Goal: Task Accomplishment & Management: Use online tool/utility

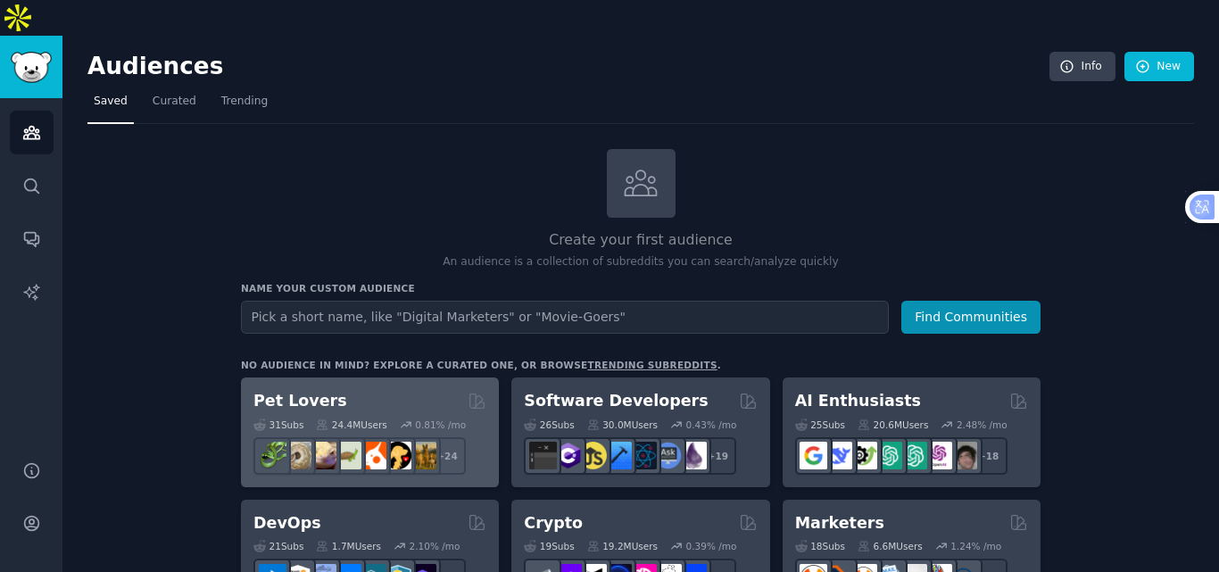
scroll to position [89, 0]
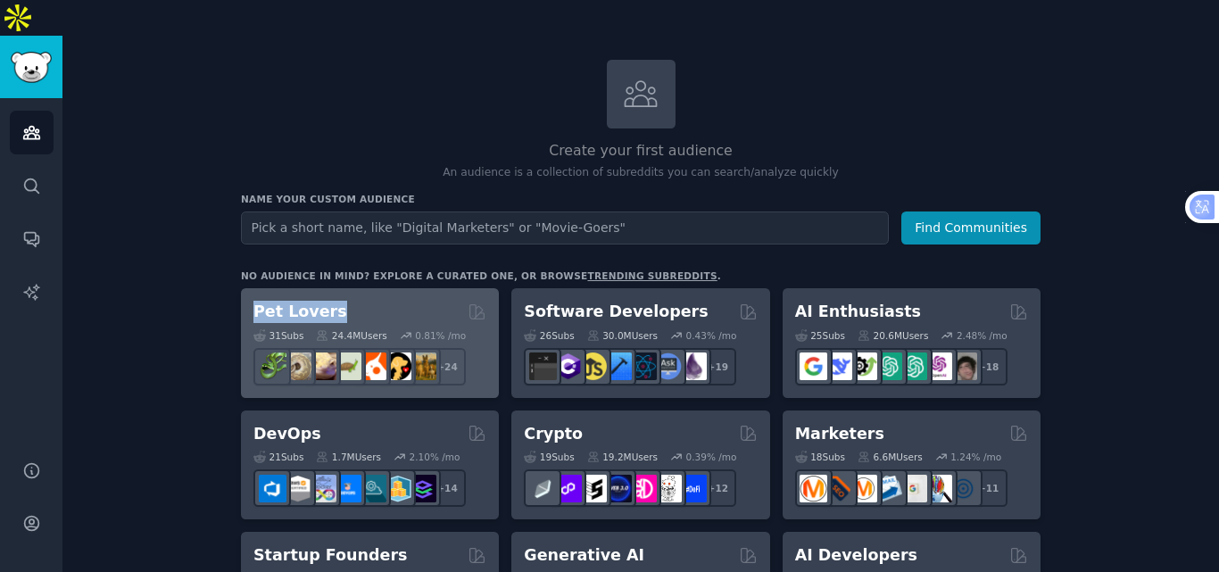
drag, startPoint x: 331, startPoint y: 275, endPoint x: 248, endPoint y: 277, distance: 83.0
click at [248, 288] on div "Pet Lovers 31 Sub s 24.4M Users 0.81 % /mo + 24" at bounding box center [370, 343] width 258 height 110
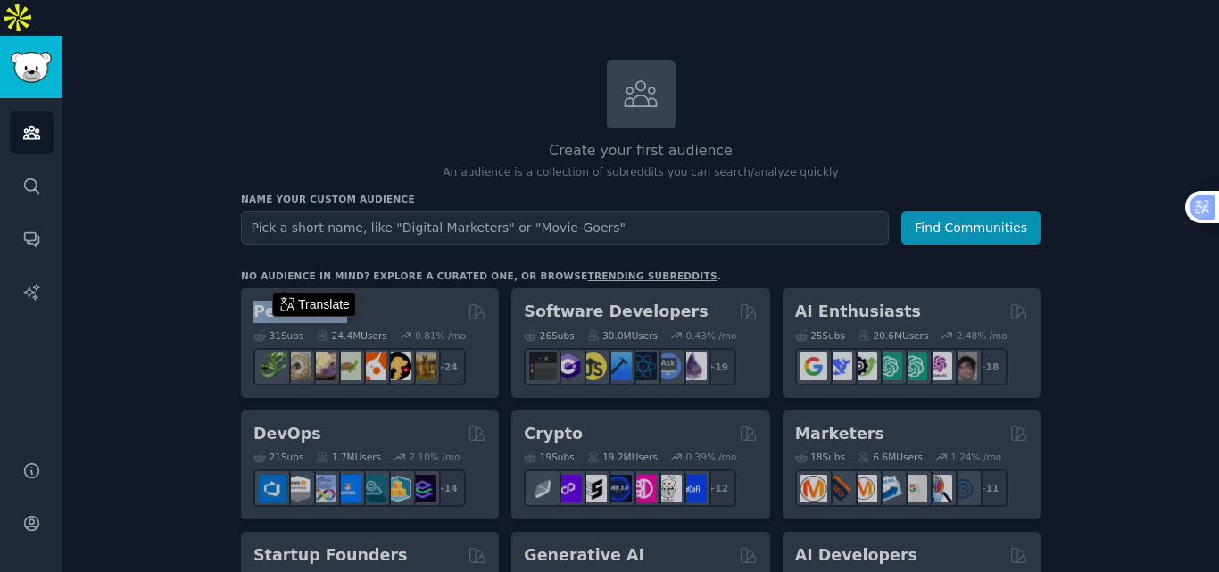
copy h2 "Pet Lovers"
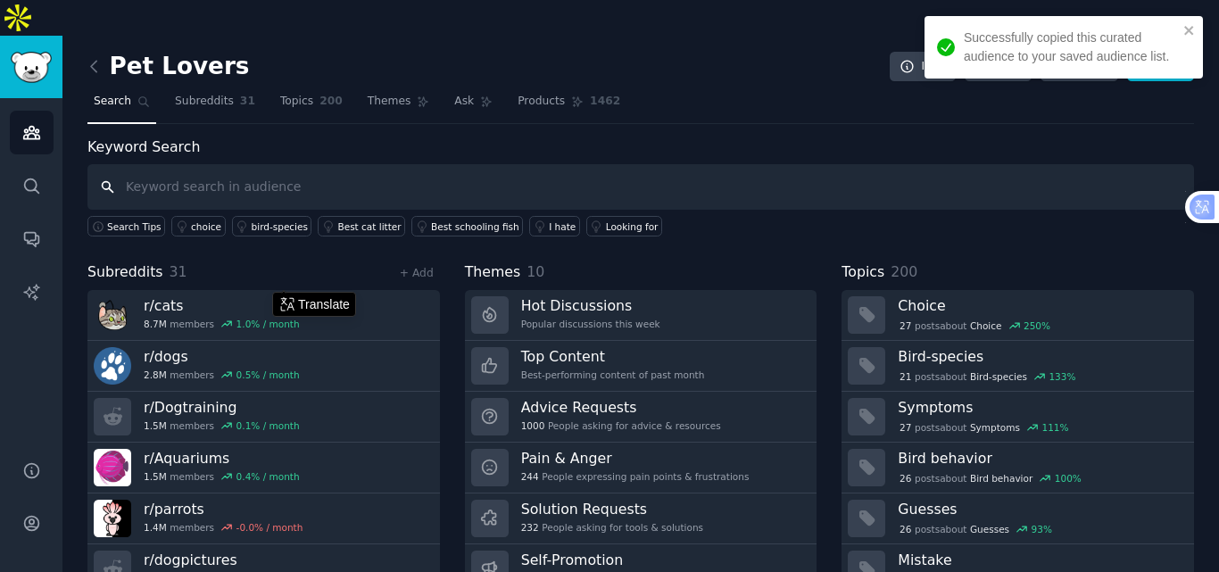
click at [212, 164] on input "text" at bounding box center [640, 187] width 1106 height 46
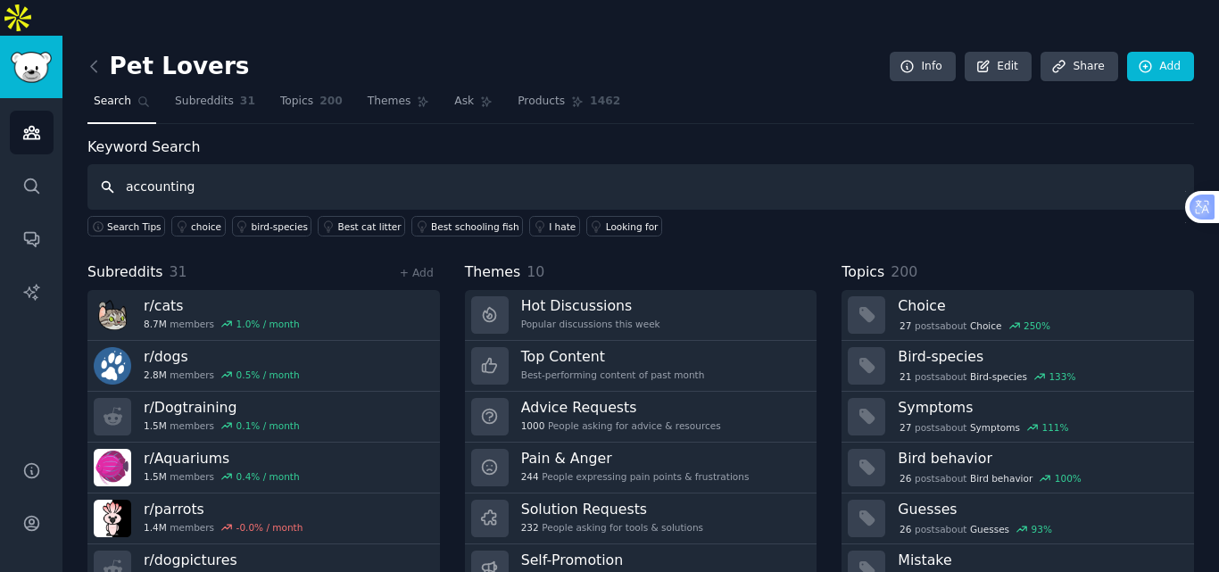
type input "accounting"
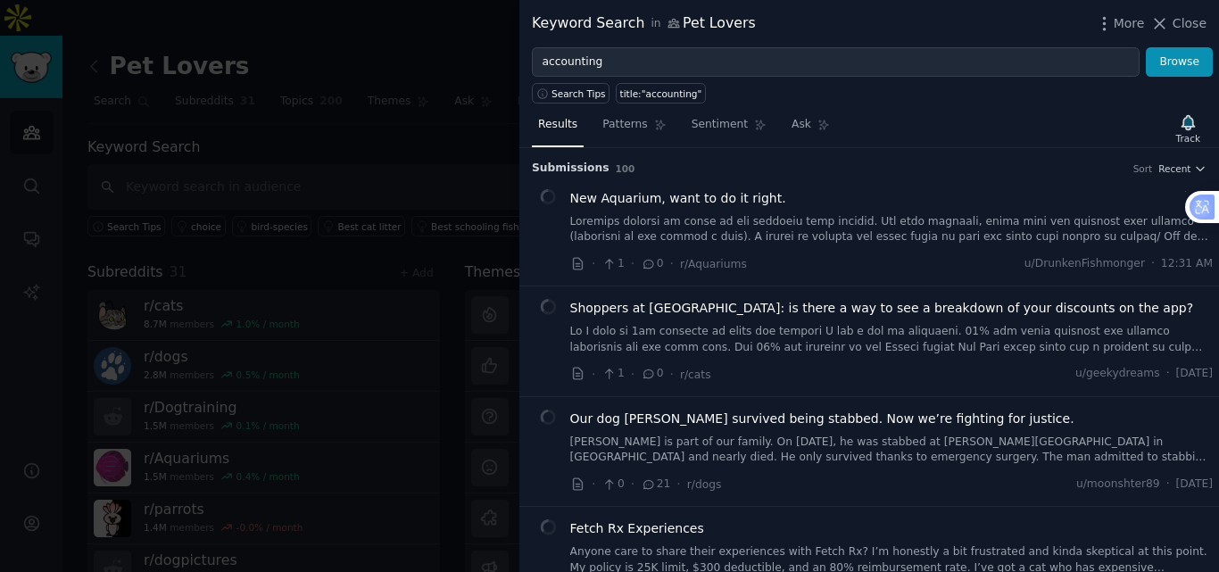
click at [357, 110] on div at bounding box center [609, 286] width 1219 height 572
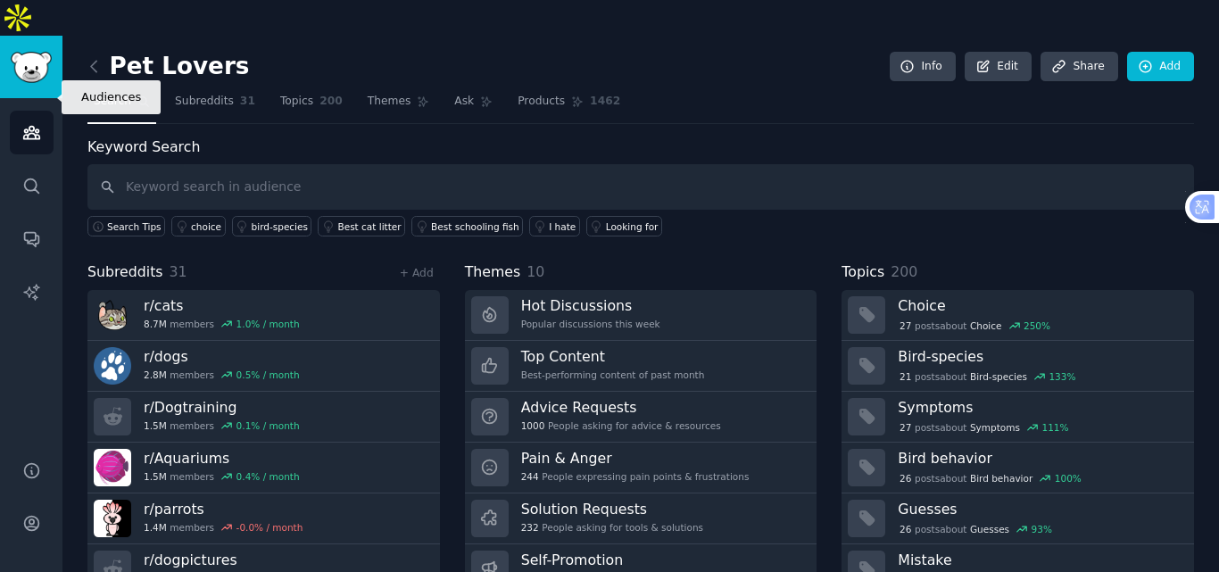
click at [35, 123] on icon "Sidebar" at bounding box center [31, 132] width 19 height 19
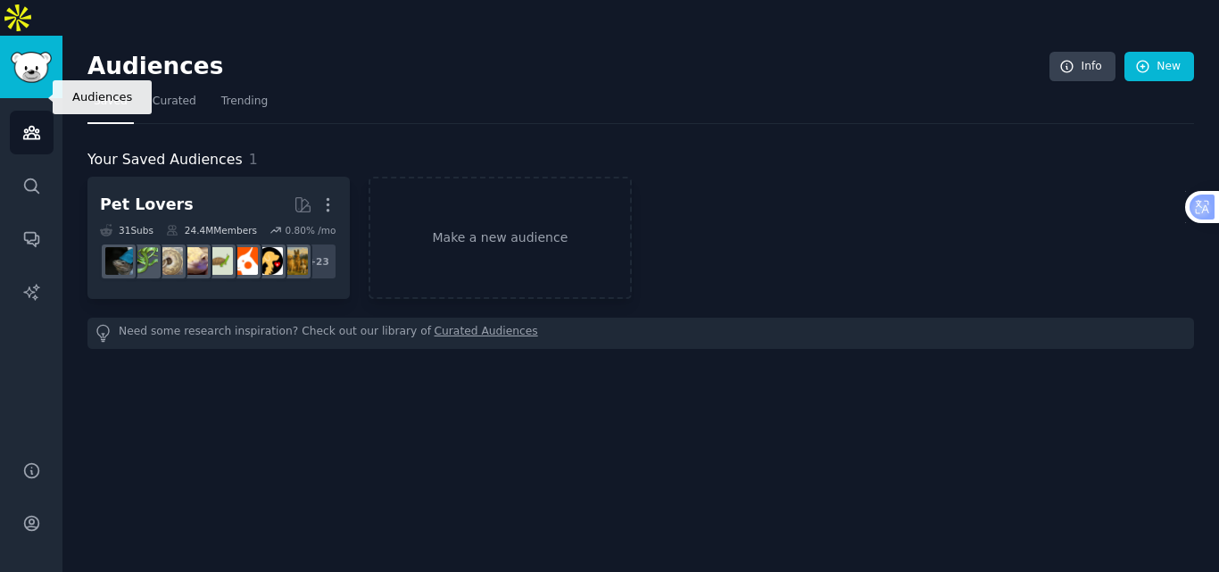
click at [32, 123] on icon "Sidebar" at bounding box center [31, 132] width 19 height 19
click at [1171, 52] on link "New" at bounding box center [1159, 67] width 70 height 30
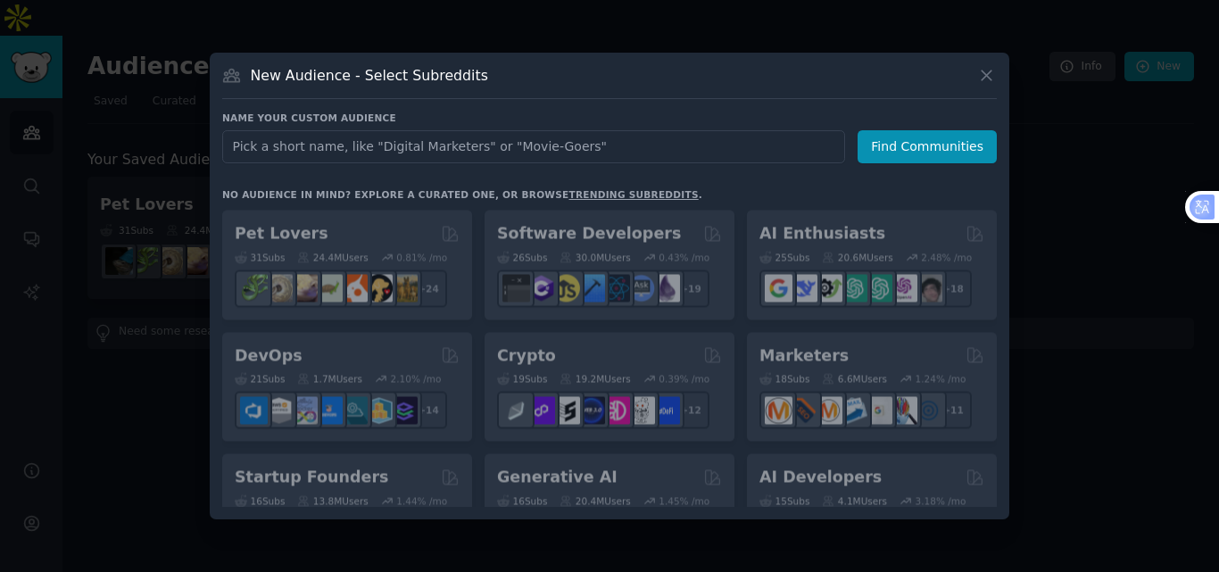
click at [493, 143] on input "text" at bounding box center [533, 146] width 623 height 33
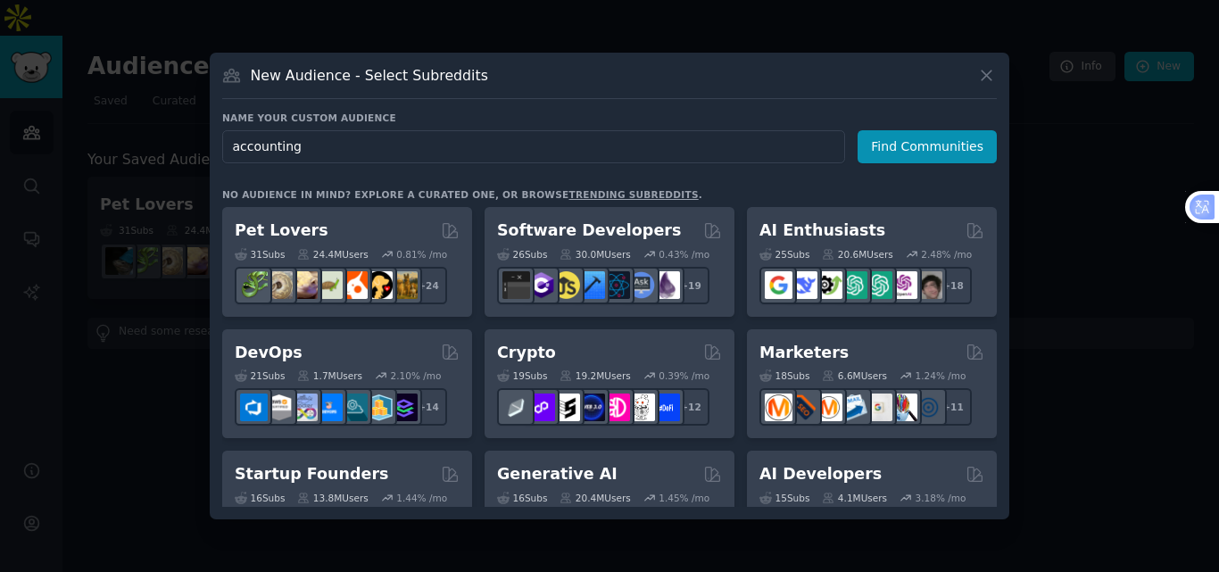
type input "accounting"
click button "Find Communities" at bounding box center [926, 146] width 139 height 33
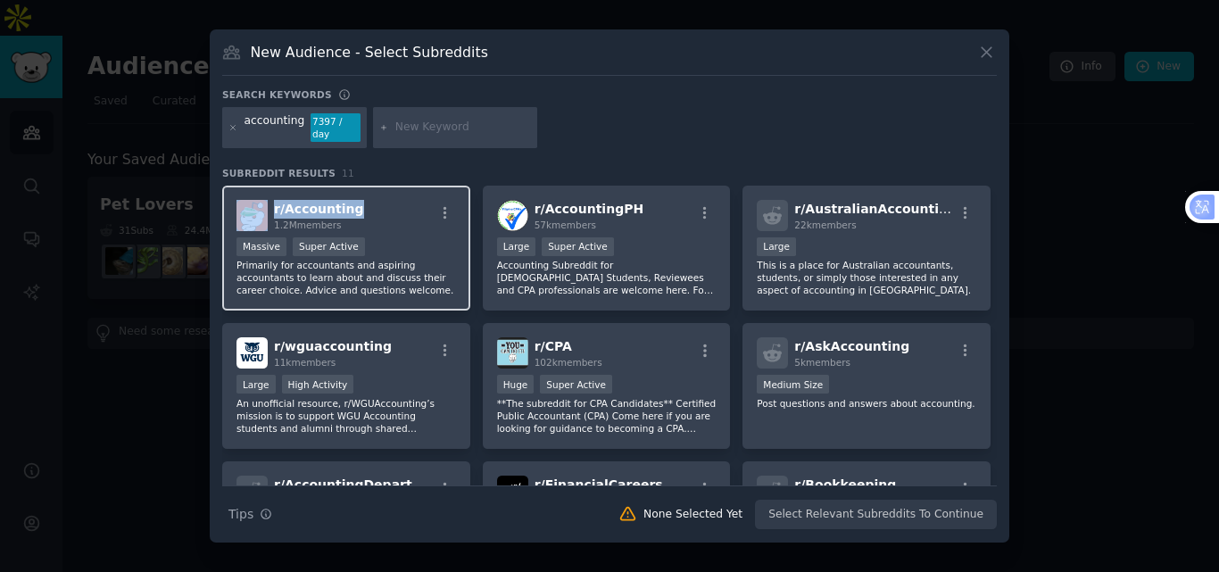
drag, startPoint x: 354, startPoint y: 207, endPoint x: 269, endPoint y: 203, distance: 85.7
click at [269, 203] on div "r/ Accounting 1.2M members" at bounding box center [345, 215] width 219 height 31
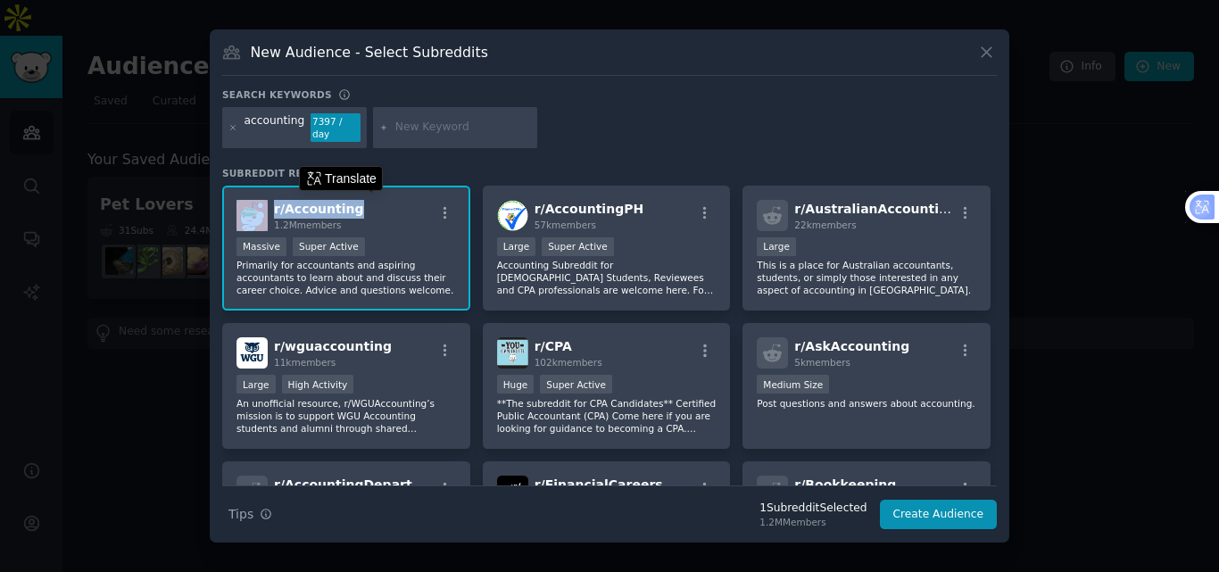
copy div "r/ Accounting"
